Goal: Information Seeking & Learning: Learn about a topic

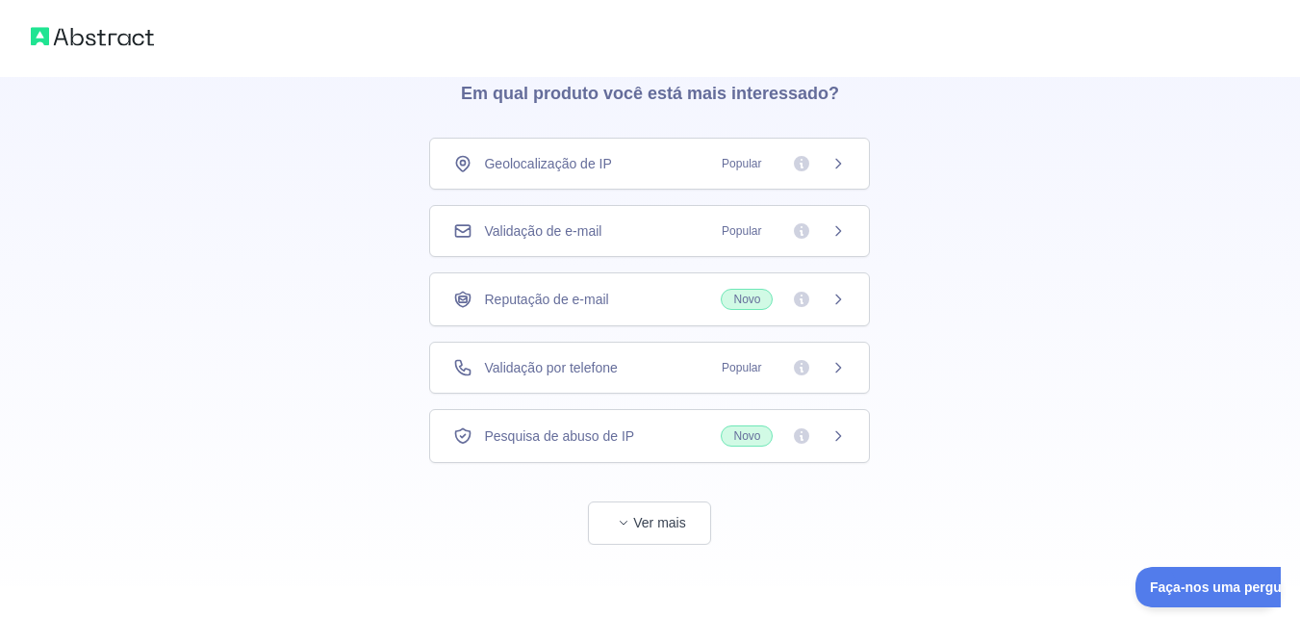
scroll to position [90, 0]
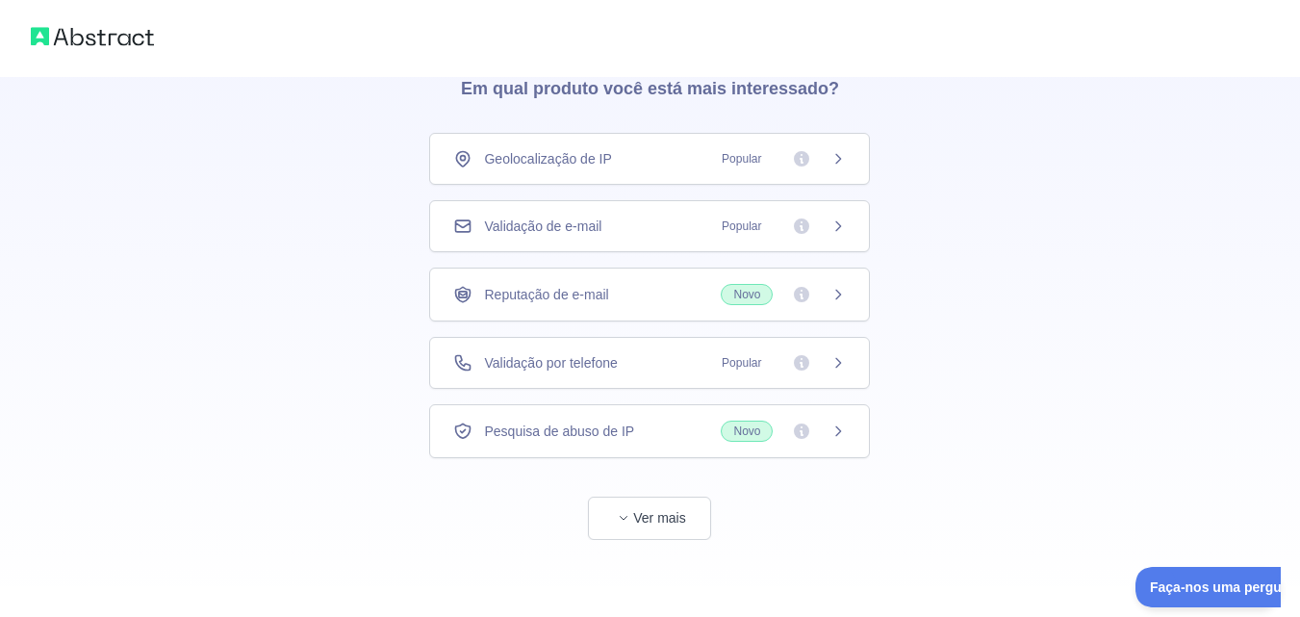
click at [841, 160] on icon at bounding box center [838, 158] width 5 height 9
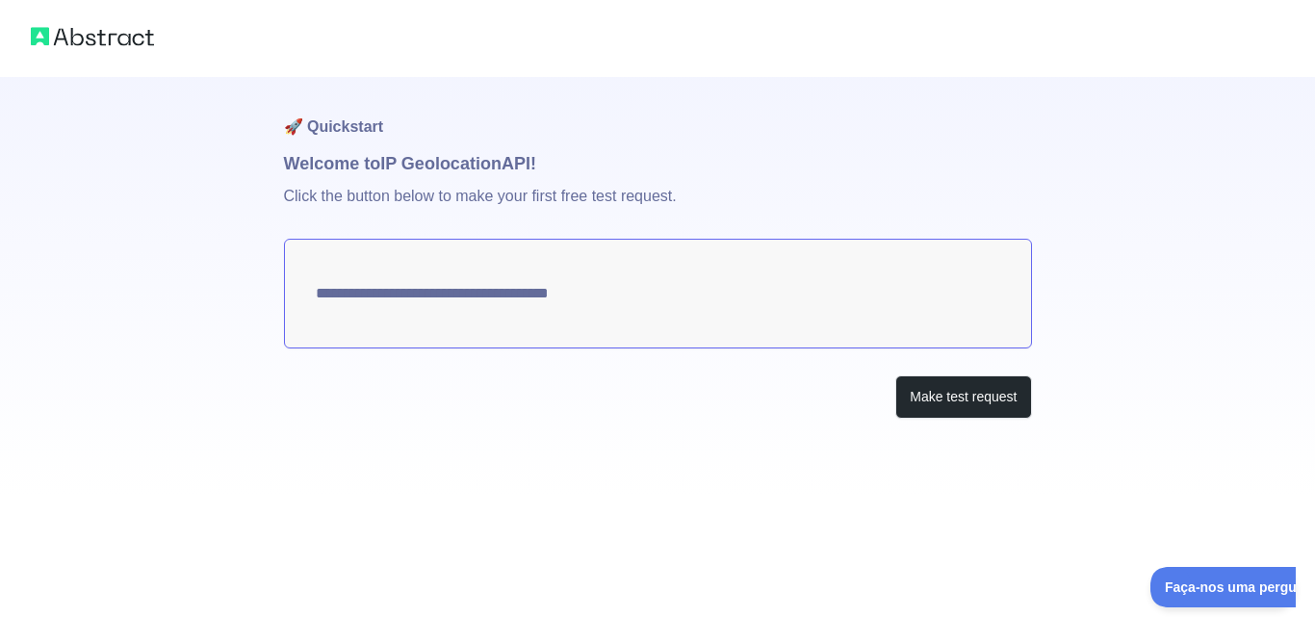
type textarea "**********"
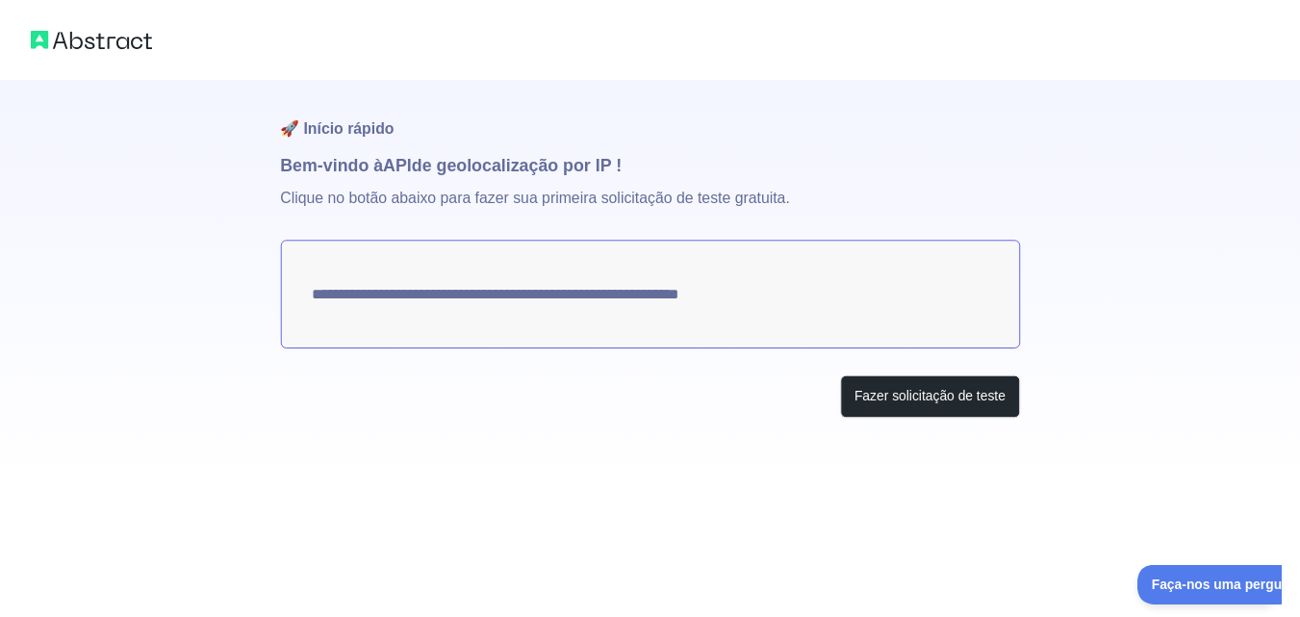
scroll to position [90, 0]
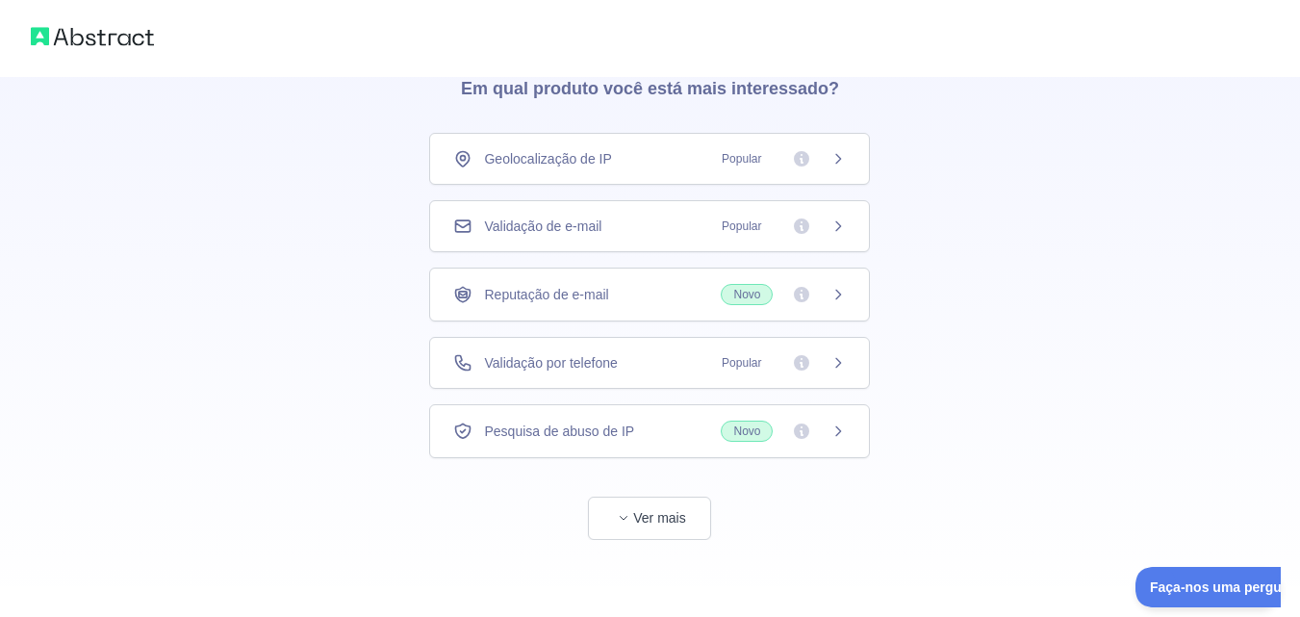
click at [644, 438] on div "Pesquisa de abuso de IP Novo" at bounding box center [649, 431] width 393 height 21
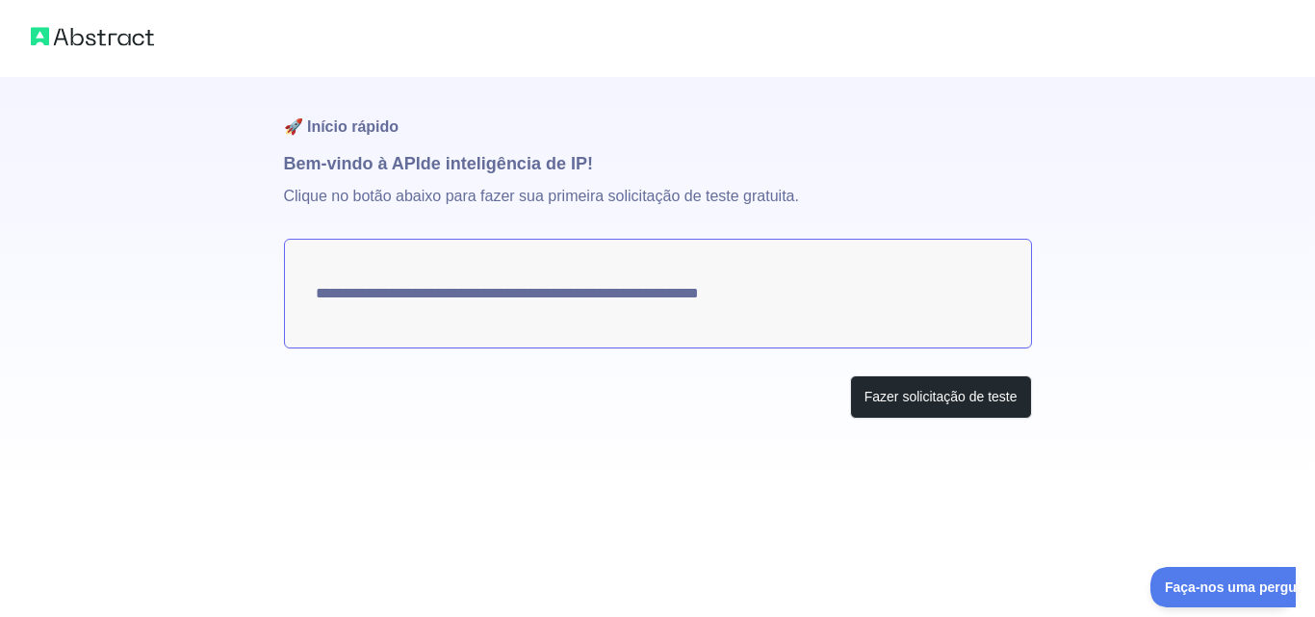
click at [118, 43] on img at bounding box center [92, 36] width 123 height 27
click at [44, 34] on img at bounding box center [92, 36] width 123 height 27
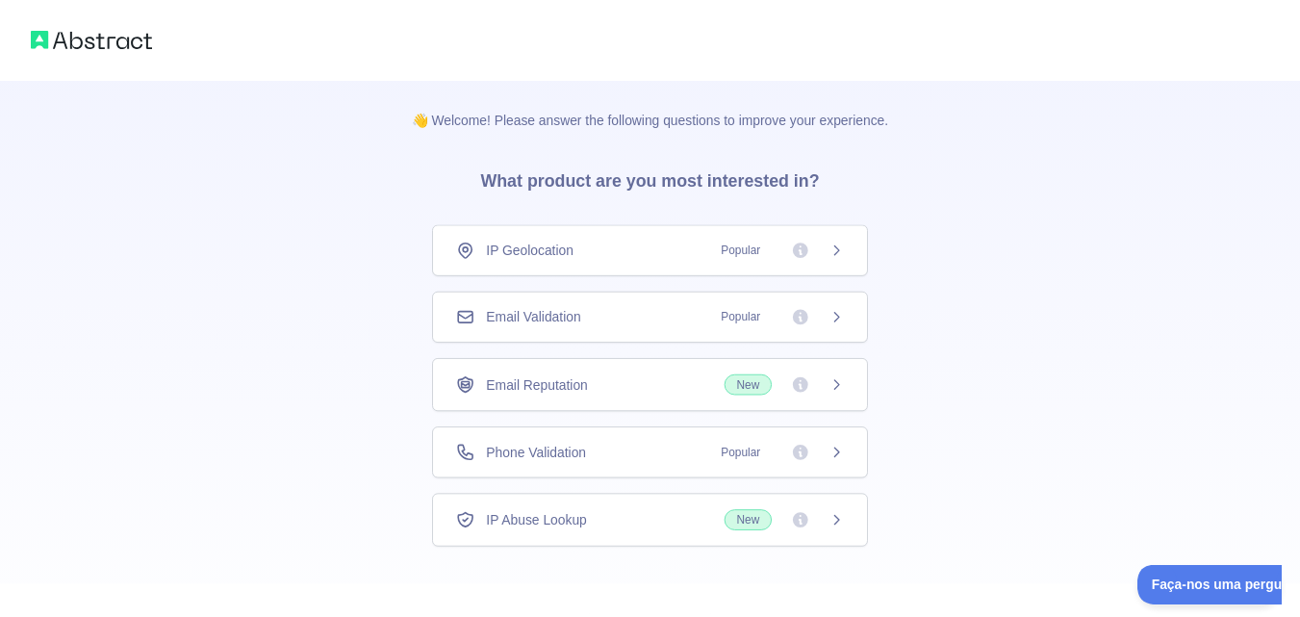
scroll to position [90, 0]
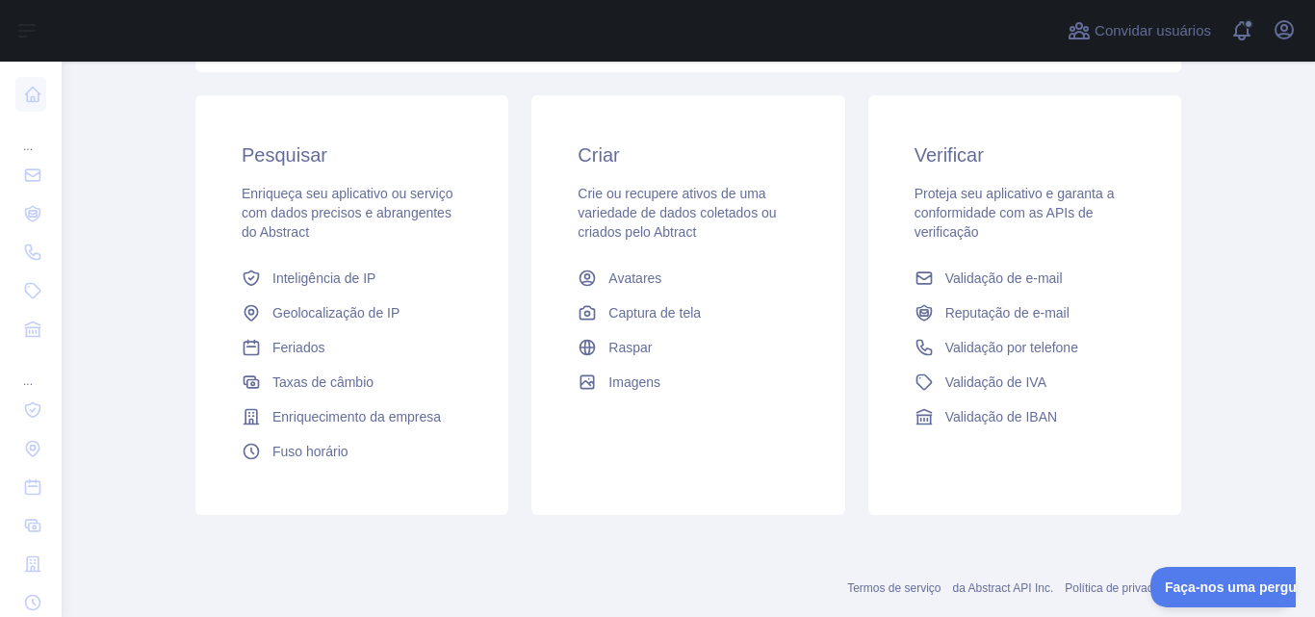
scroll to position [238, 0]
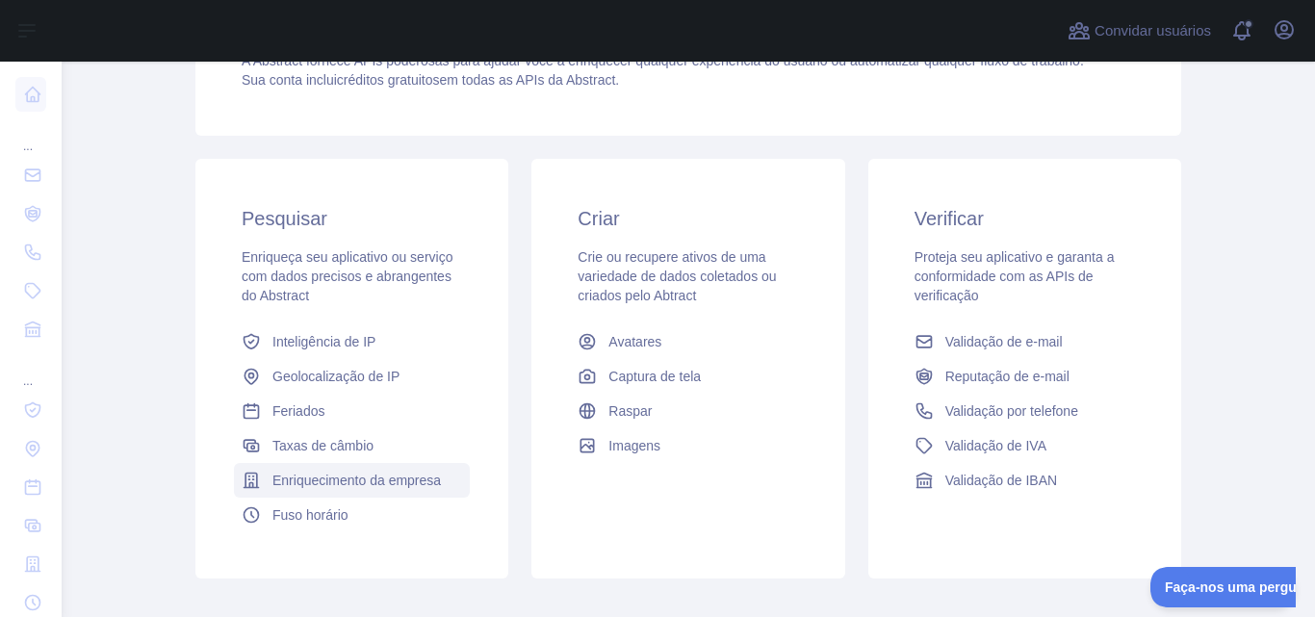
click at [417, 481] on font "Enriquecimento da empresa" at bounding box center [356, 480] width 168 height 15
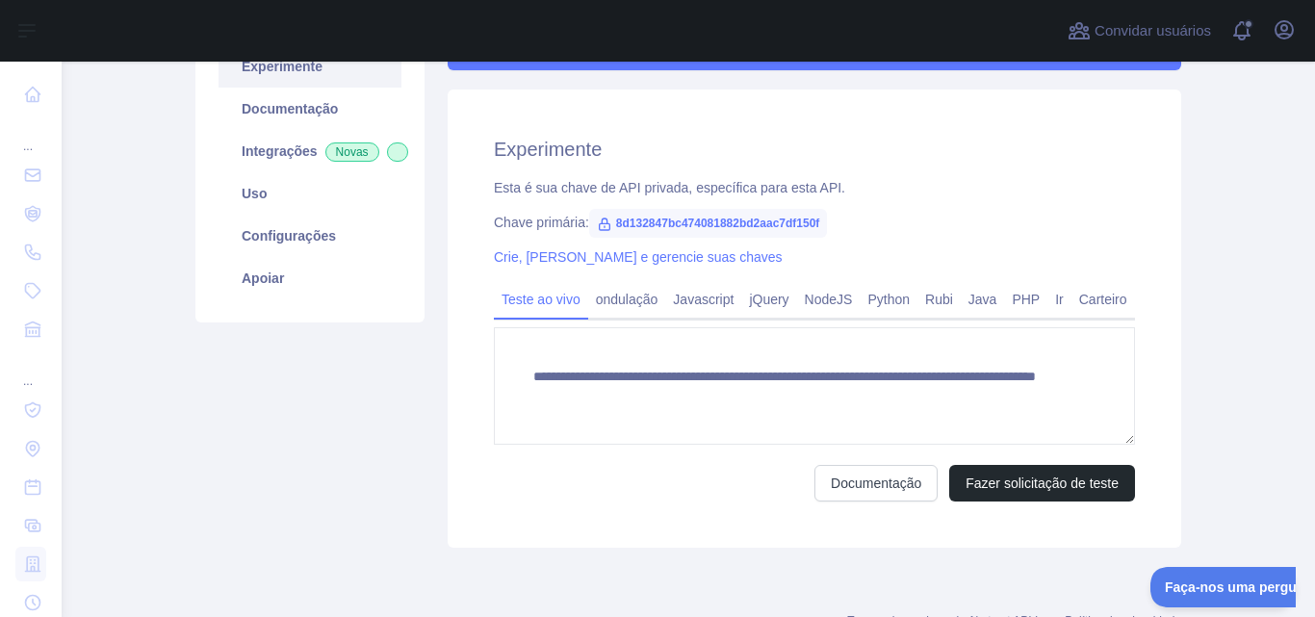
scroll to position [238, 0]
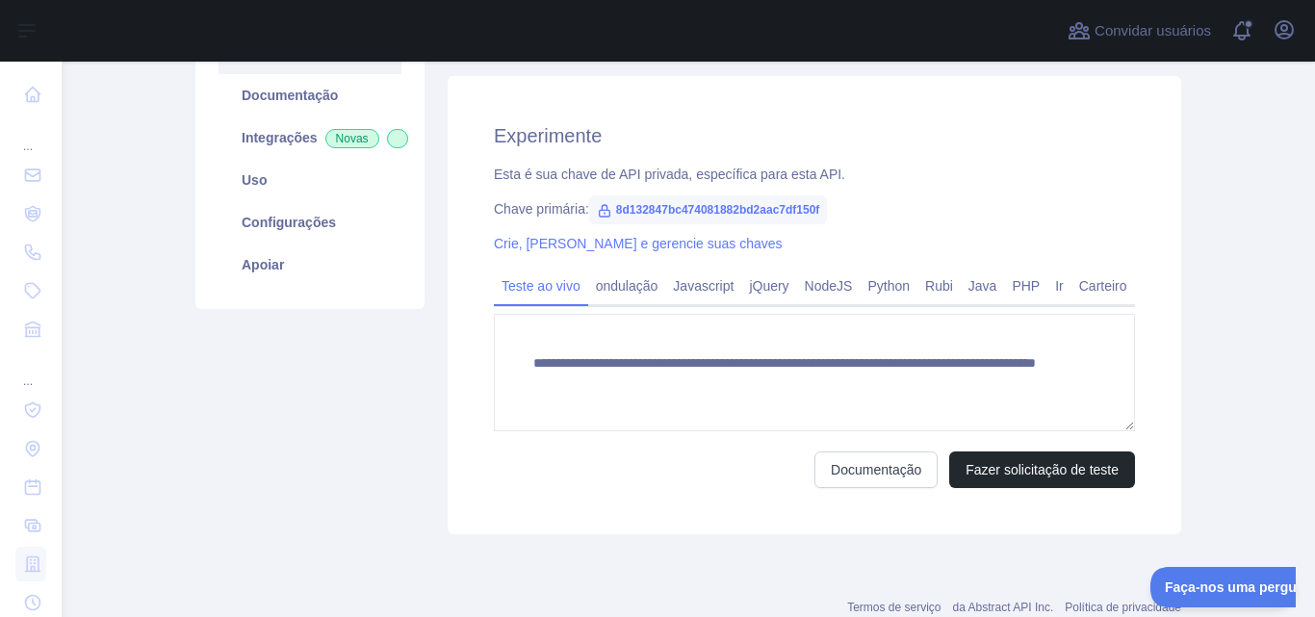
drag, startPoint x: 552, startPoint y: 167, endPoint x: 510, endPoint y: 216, distance: 64.1
click at [510, 216] on font "Chave primária:" at bounding box center [541, 208] width 95 height 15
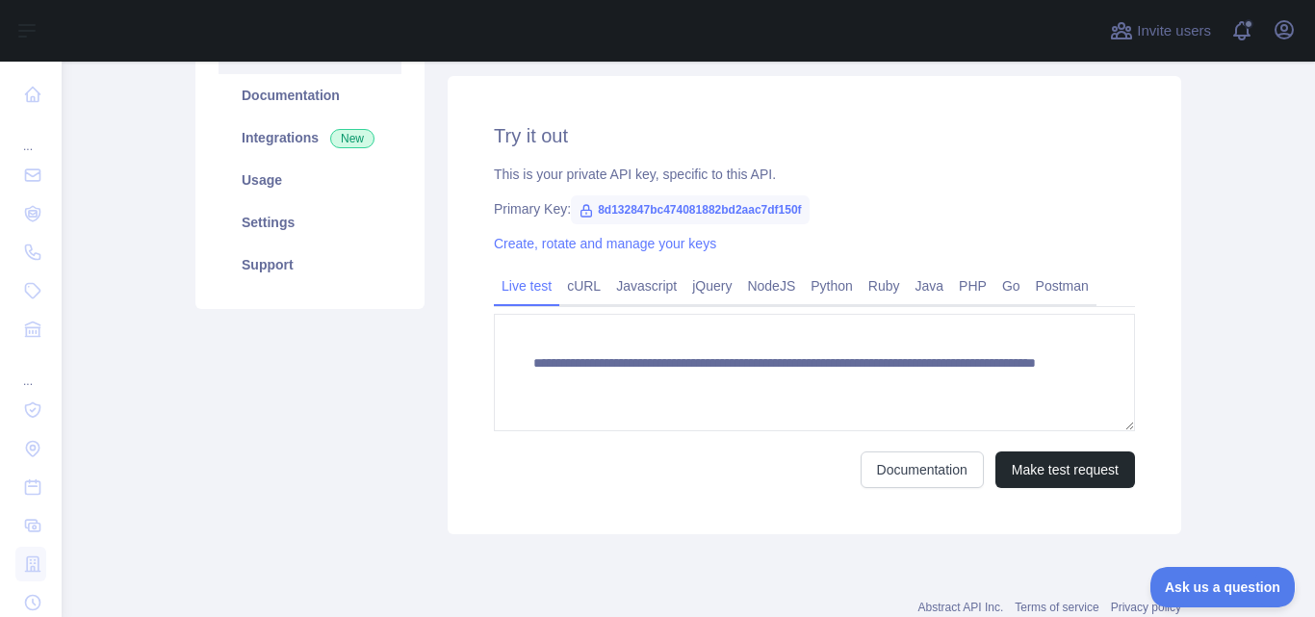
click at [519, 210] on div "Primary Key: 8d132847bc474081882bd2aac7df150f" at bounding box center [814, 208] width 641 height 19
